Goal: Navigation & Orientation: Find specific page/section

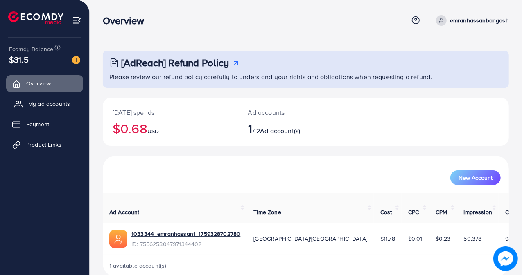
click at [50, 101] on span "My ad accounts" at bounding box center [49, 104] width 42 height 8
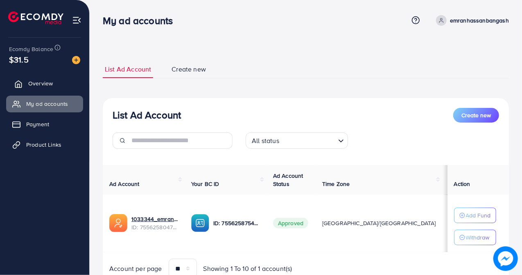
click at [46, 82] on span "Overview" at bounding box center [40, 83] width 25 height 8
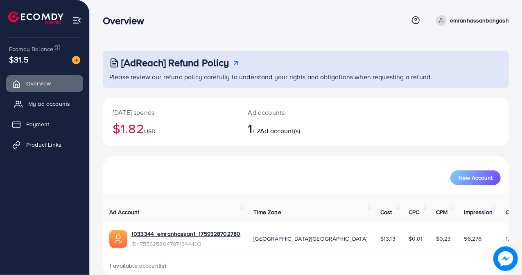
click at [67, 104] on span "My ad accounts" at bounding box center [49, 104] width 42 height 8
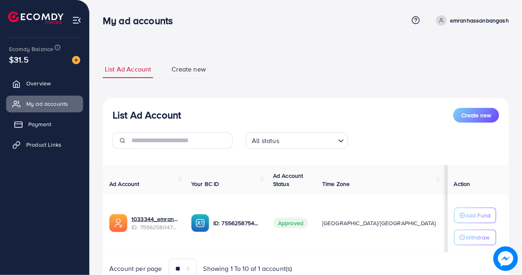
click at [44, 120] on span "Payment" at bounding box center [39, 124] width 23 height 8
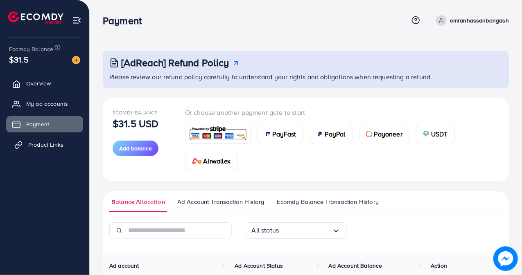
click at [45, 144] on span "Product Links" at bounding box center [45, 145] width 35 height 8
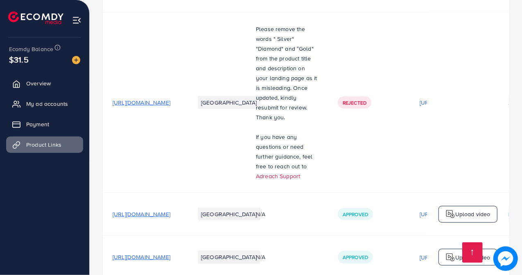
scroll to position [400, 0]
